Goal: Transaction & Acquisition: Purchase product/service

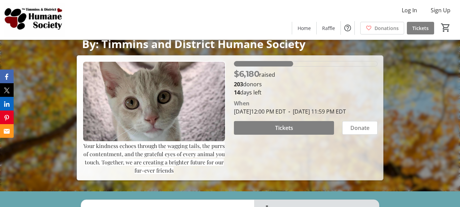
scroll to position [68, 0]
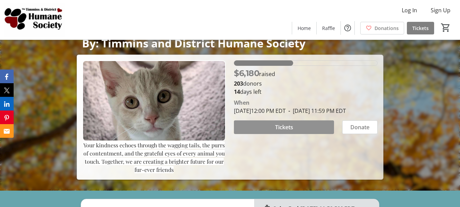
click at [288, 131] on span "Tickets" at bounding box center [284, 127] width 18 height 8
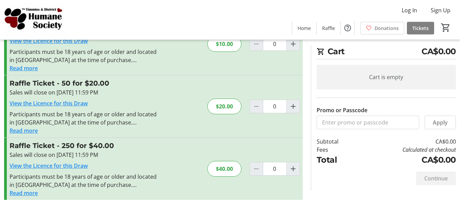
scroll to position [45, 0]
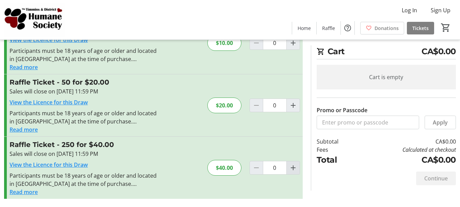
click at [294, 167] on mat-icon "Increment by one" at bounding box center [293, 168] width 8 height 8
type input "1"
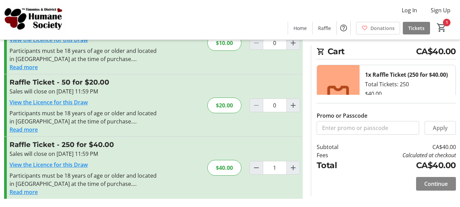
click at [432, 184] on span "Continue" at bounding box center [436, 184] width 24 height 8
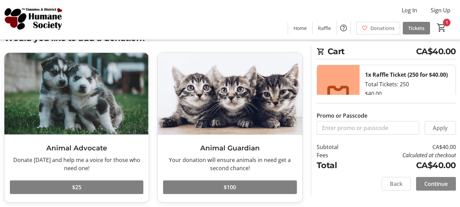
scroll to position [68, 0]
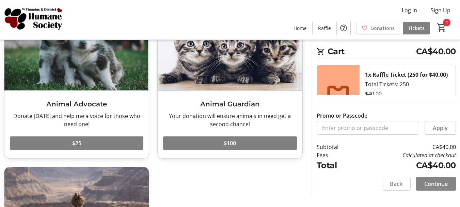
click at [439, 181] on span "Continue" at bounding box center [436, 184] width 24 height 8
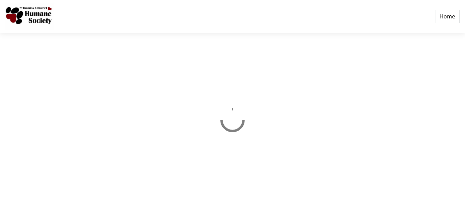
select select "CA"
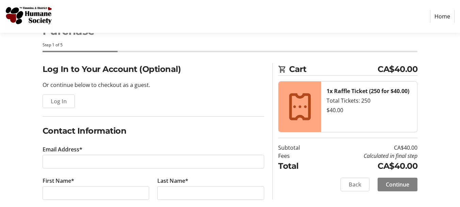
scroll to position [68, 0]
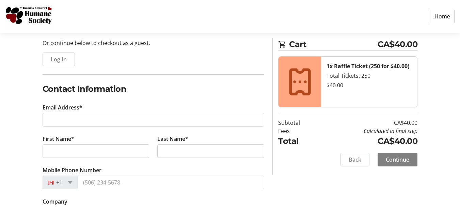
click at [64, 112] on tr-form-field "Email Address*" at bounding box center [154, 118] width 222 height 31
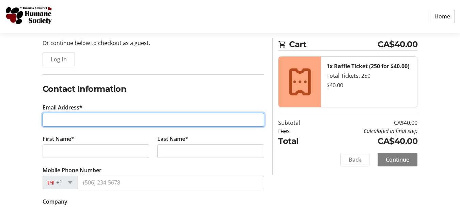
click at [70, 119] on input "Email Address*" at bounding box center [154, 120] width 222 height 14
type input "[PERSON_NAME][EMAIL_ADDRESS][DOMAIN_NAME]"
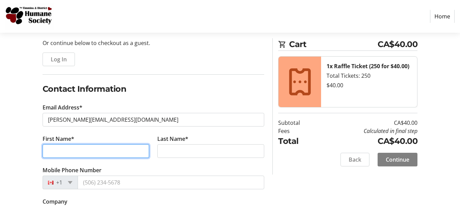
type input "[PERSON_NAME]"
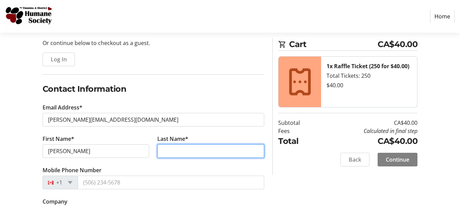
type input "[PERSON_NAME]"
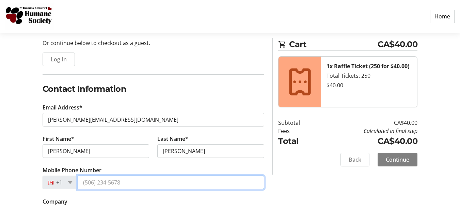
type input "[PHONE_NUMBER]"
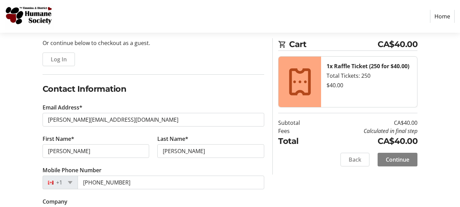
type input "[STREET_ADDRESS][PERSON_NAME]"
type input "[PERSON_NAME] ave"
type input "Timmins"
select select "ON"
type input "P4R 0C1"
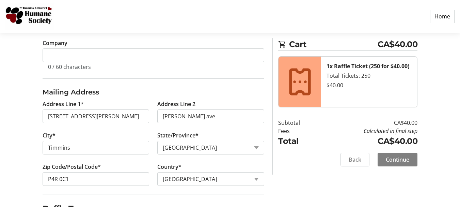
scroll to position [238, 0]
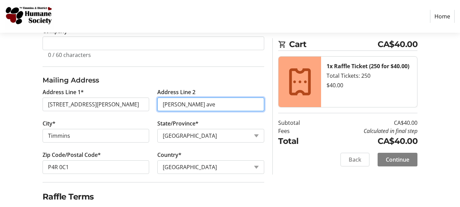
drag, startPoint x: 195, startPoint y: 106, endPoint x: 164, endPoint y: 108, distance: 31.5
click at [164, 108] on input "[PERSON_NAME] ave" at bounding box center [210, 104] width 107 height 14
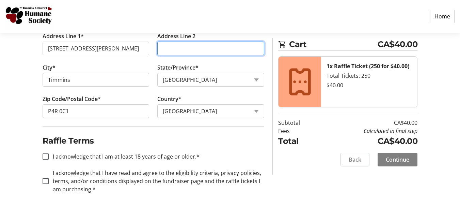
scroll to position [297, 0]
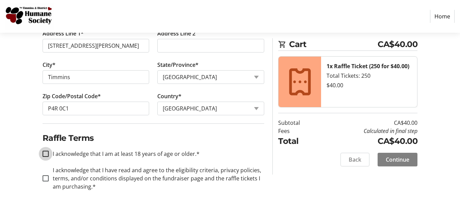
click at [45, 154] on input "I acknowledge that I am at least 18 years of age or older.*" at bounding box center [46, 154] width 6 height 6
checkbox input "true"
click at [47, 179] on input "I acknowledge that I have read and agree to the eligibility criteria, privacy p…" at bounding box center [46, 178] width 6 height 6
checkbox input "true"
click at [395, 161] on span "Continue" at bounding box center [398, 159] width 24 height 8
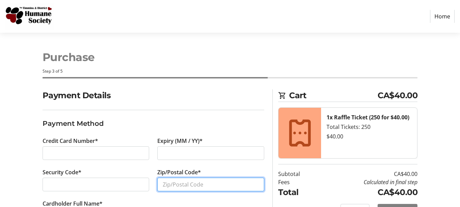
click at [163, 185] on input "Zip/Postal Code*" at bounding box center [210, 184] width 107 height 14
type input "P4R 0C1"
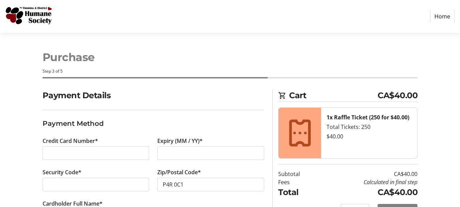
click at [134, 128] on h3 "Payment Method" at bounding box center [154, 123] width 222 height 10
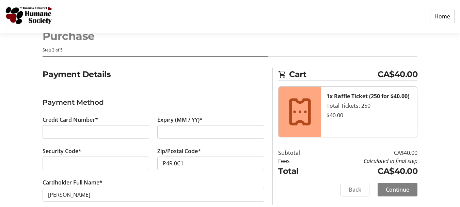
scroll to position [32, 0]
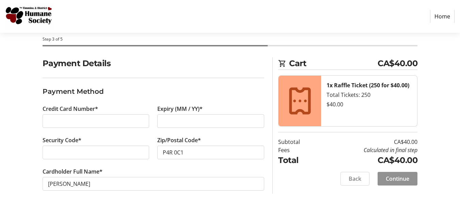
click at [392, 177] on span "Continue" at bounding box center [398, 178] width 24 height 8
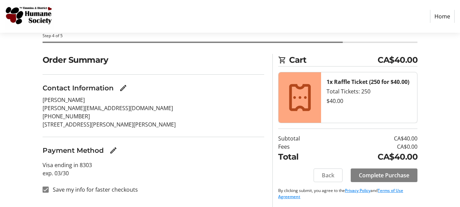
scroll to position [36, 0]
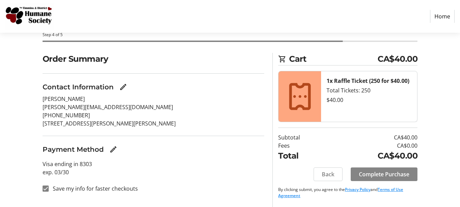
click at [392, 173] on span "Complete Purchase" at bounding box center [384, 174] width 50 height 8
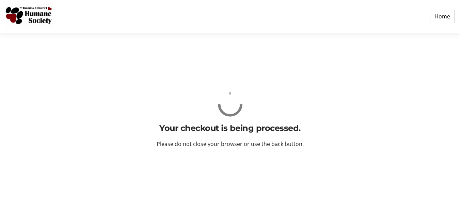
scroll to position [0, 0]
